Goal: Task Accomplishment & Management: Manage account settings

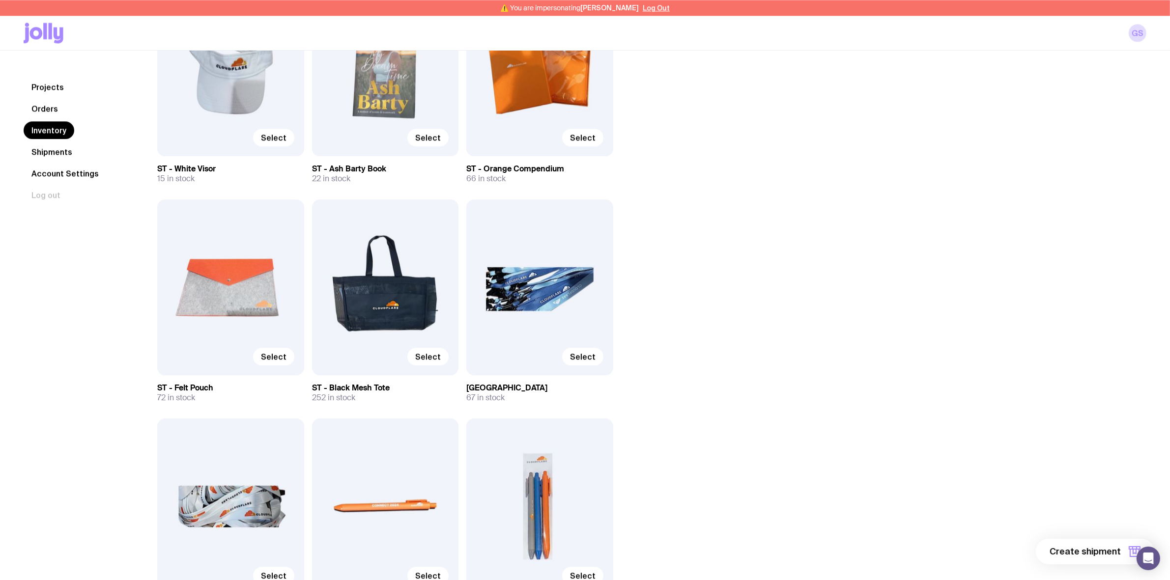
scroll to position [3020, 0]
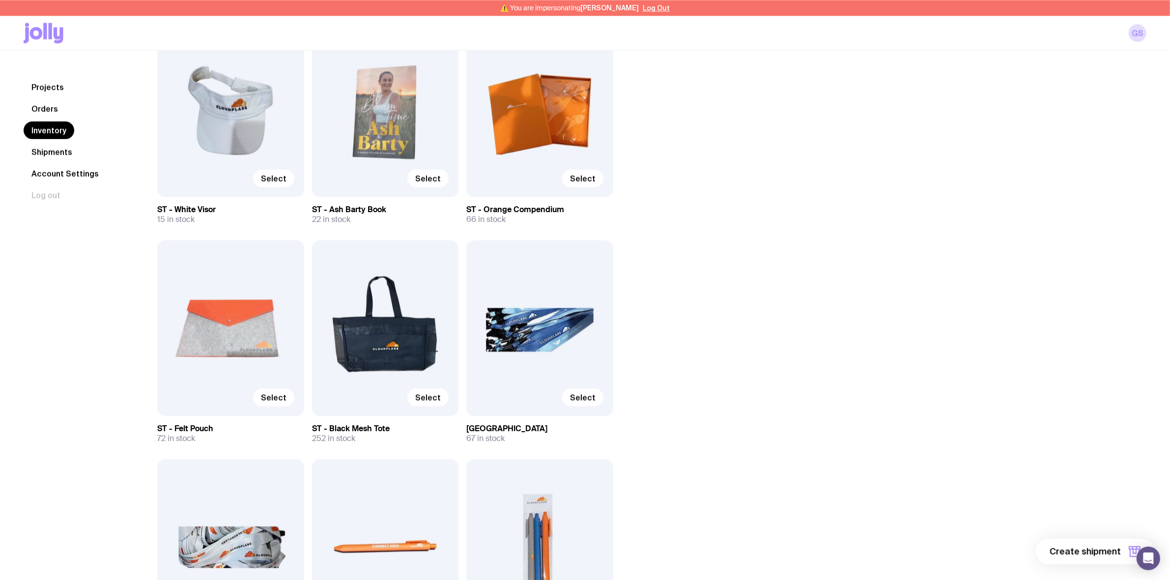
click at [553, 345] on div "Select" at bounding box center [539, 328] width 147 height 176
click at [587, 398] on span "Select" at bounding box center [583, 398] width 26 height 10
click at [0, 0] on input "Select" at bounding box center [0, 0] width 0 height 0
click at [563, 395] on span "Selected" at bounding box center [577, 398] width 35 height 10
click at [0, 0] on input "Selected" at bounding box center [0, 0] width 0 height 0
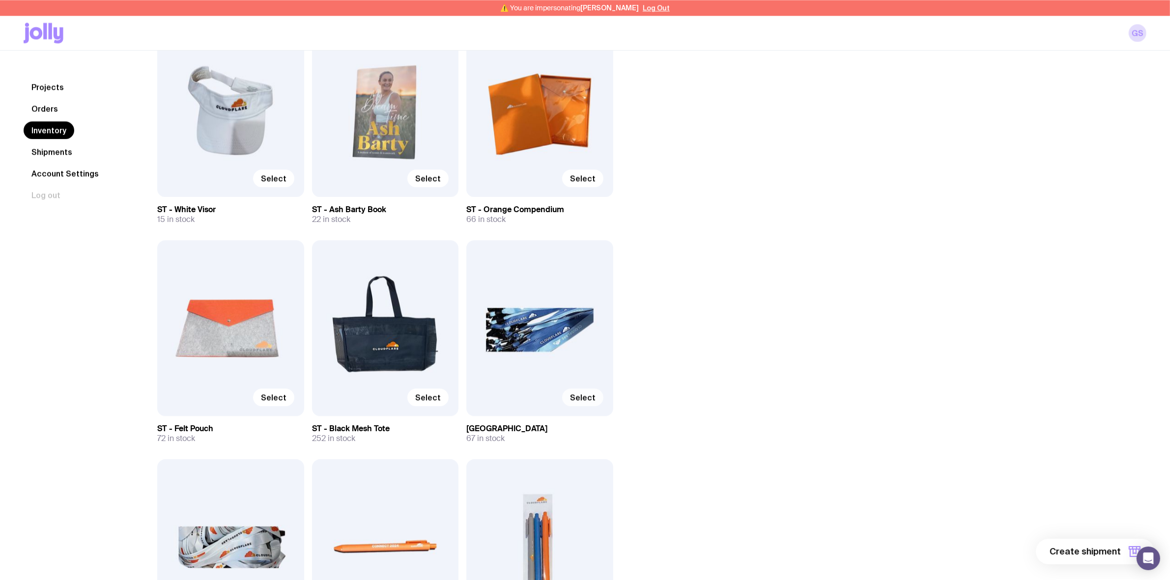
click at [517, 333] on div "Select" at bounding box center [539, 328] width 147 height 176
click at [523, 315] on div "Select" at bounding box center [539, 328] width 147 height 176
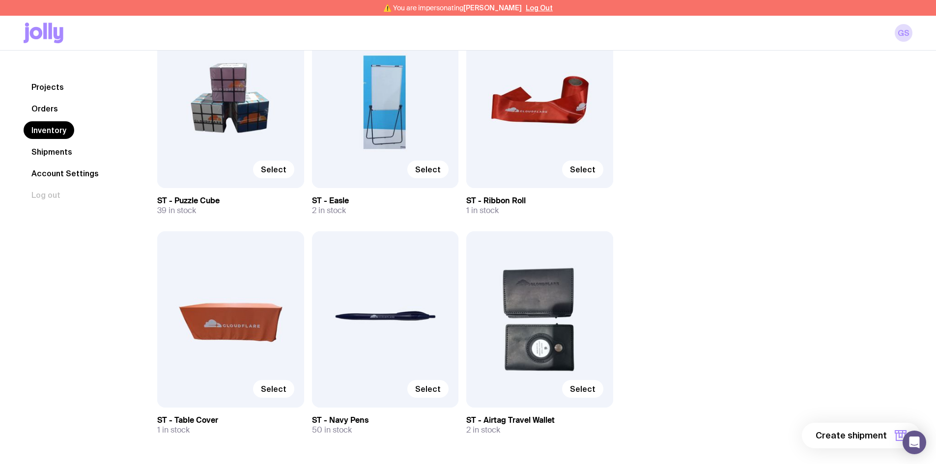
scroll to position [5040, 0]
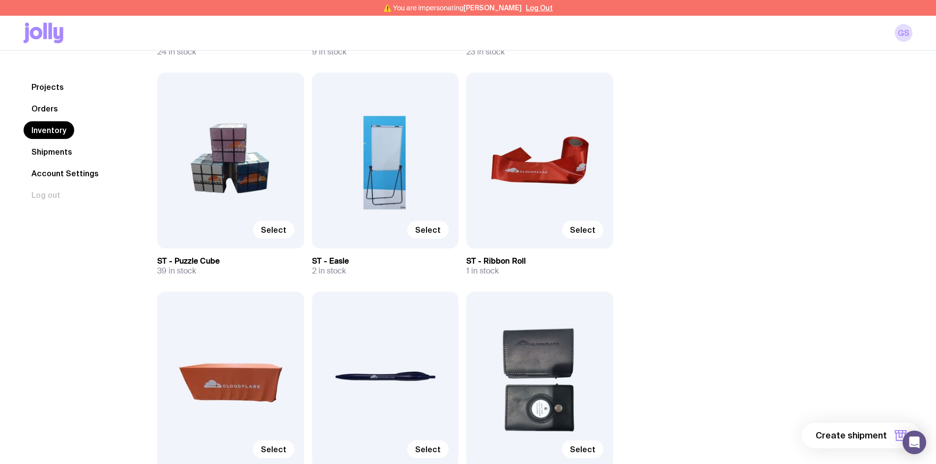
click at [534, 8] on button "Log Out" at bounding box center [539, 8] width 27 height 8
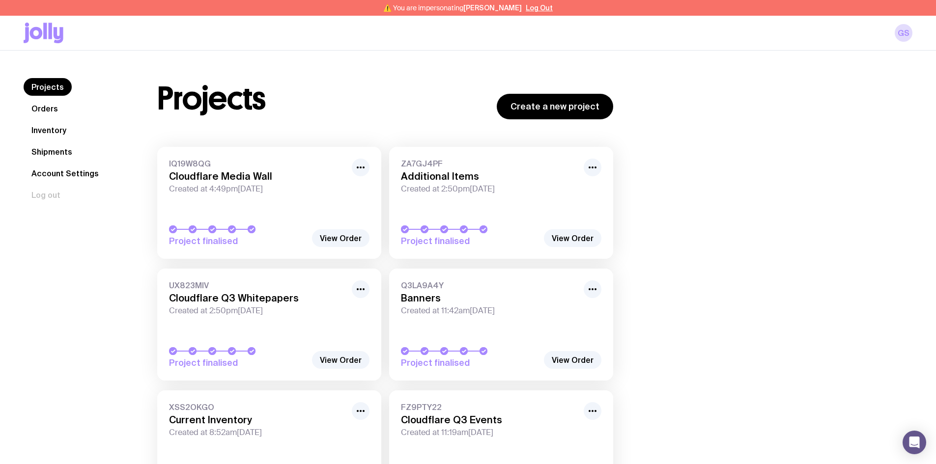
click at [57, 126] on link "Inventory" at bounding box center [49, 130] width 51 height 18
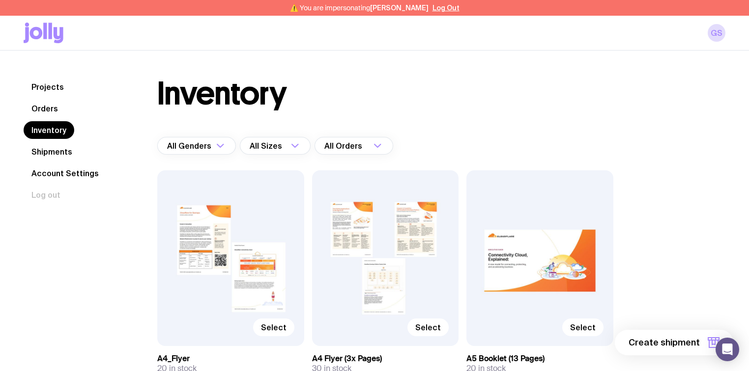
click at [211, 268] on div "Select" at bounding box center [230, 258] width 147 height 176
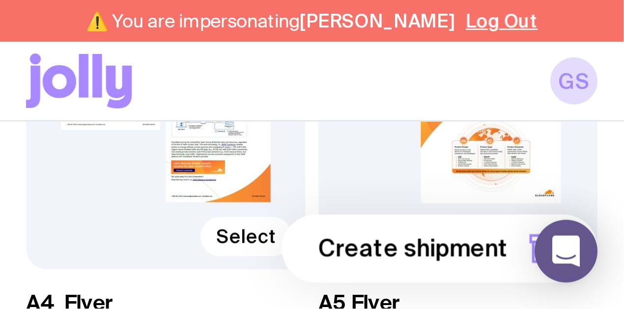
scroll to position [565, 0]
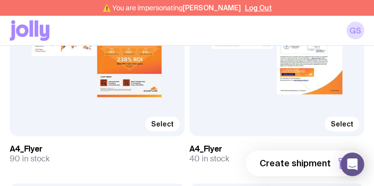
scroll to position [511, 0]
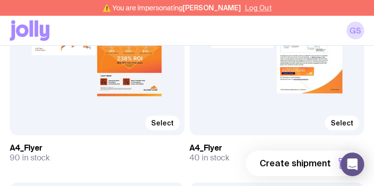
click at [259, 7] on button "Log Out" at bounding box center [258, 8] width 27 height 8
